Goal: Task Accomplishment & Management: Use online tool/utility

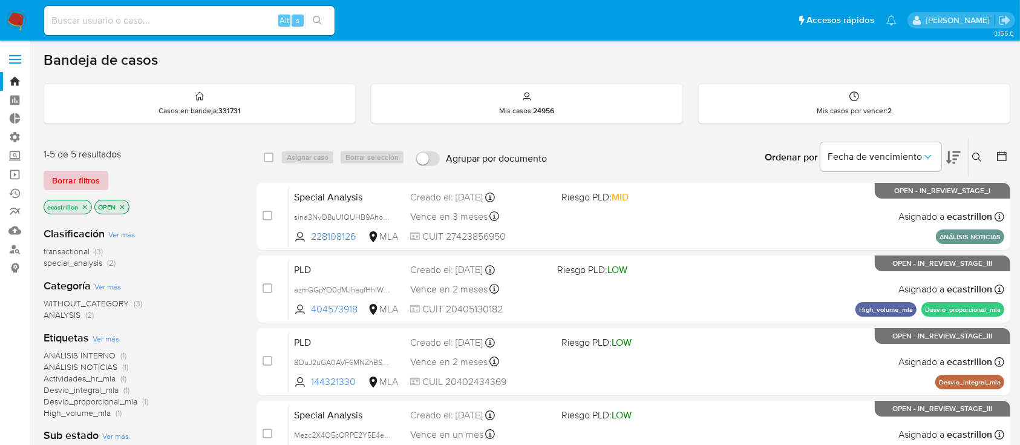
click at [84, 174] on span "Borrar filtros" at bounding box center [76, 180] width 48 height 17
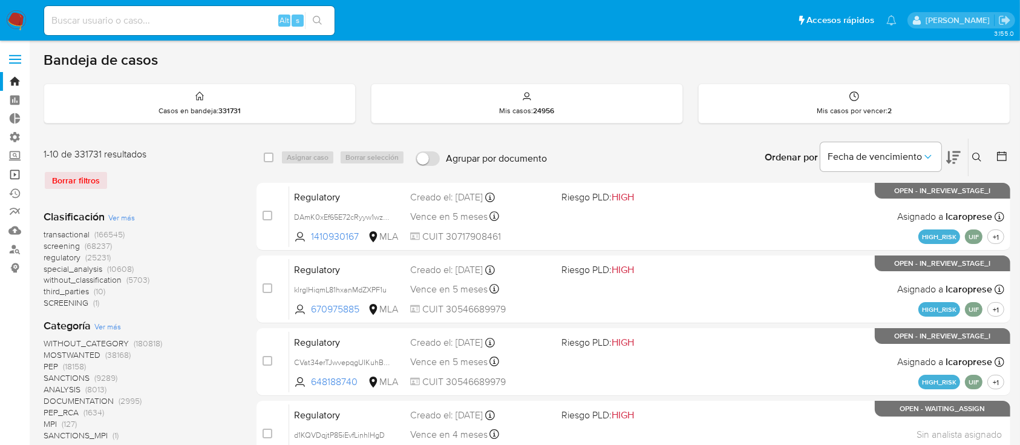
click at [15, 180] on link "Operaciones masivas" at bounding box center [72, 174] width 144 height 19
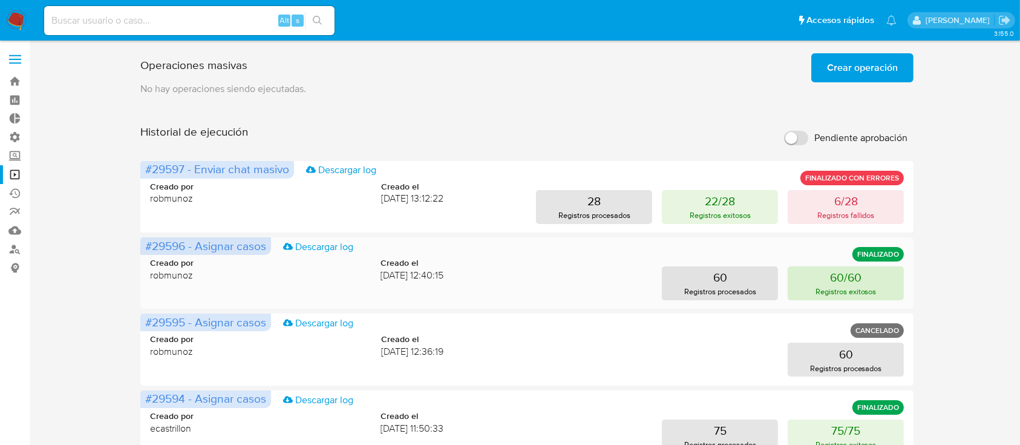
click at [828, 288] on p "Registros exitosos" at bounding box center [846, 291] width 61 height 11
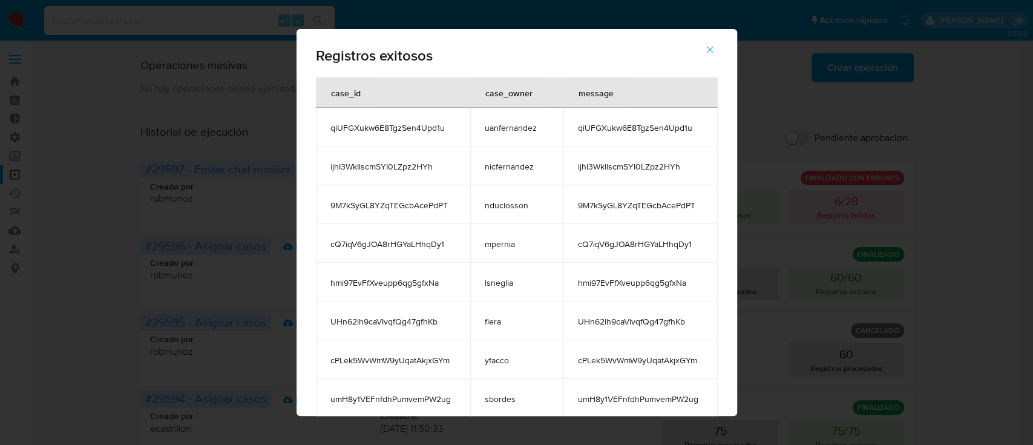
drag, startPoint x: 332, startPoint y: 128, endPoint x: 444, endPoint y: 190, distance: 128.1
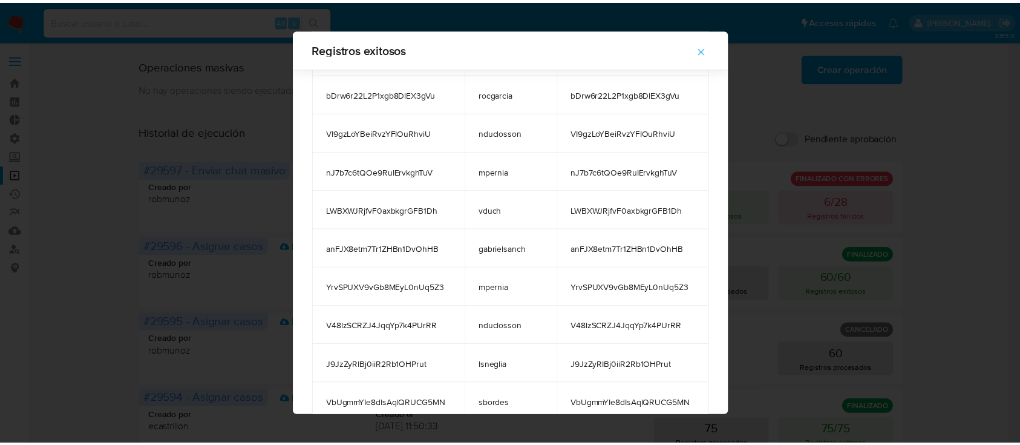
scroll to position [2025, 0]
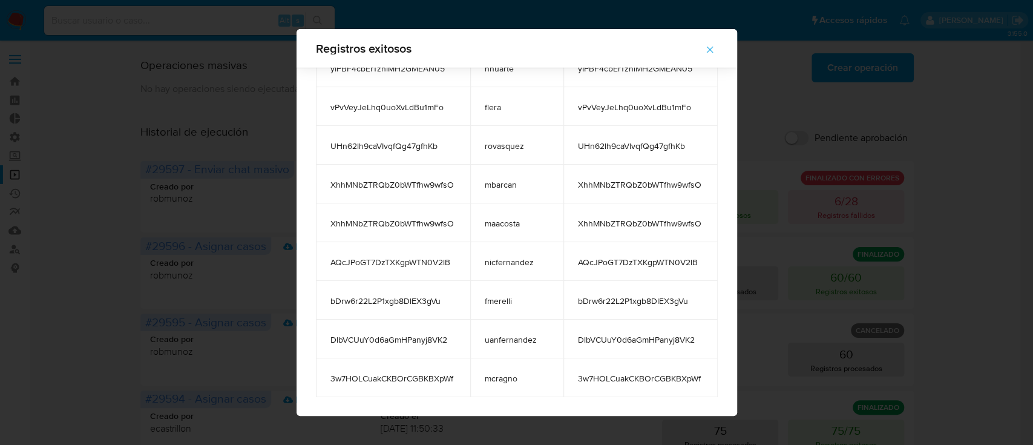
drag, startPoint x: 330, startPoint y: 90, endPoint x: 699, endPoint y: 373, distance: 465.3
click at [710, 51] on icon "button" at bounding box center [709, 49] width 11 height 11
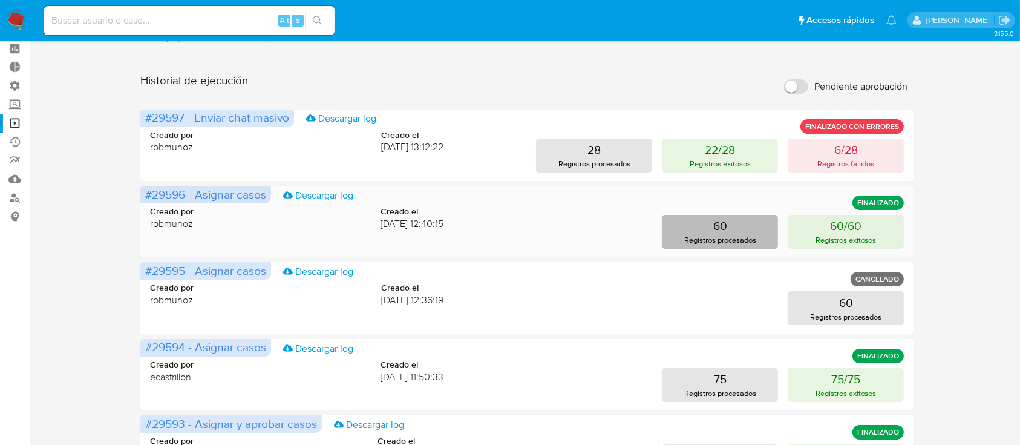
scroll to position [54, 0]
